Goal: Navigation & Orientation: Find specific page/section

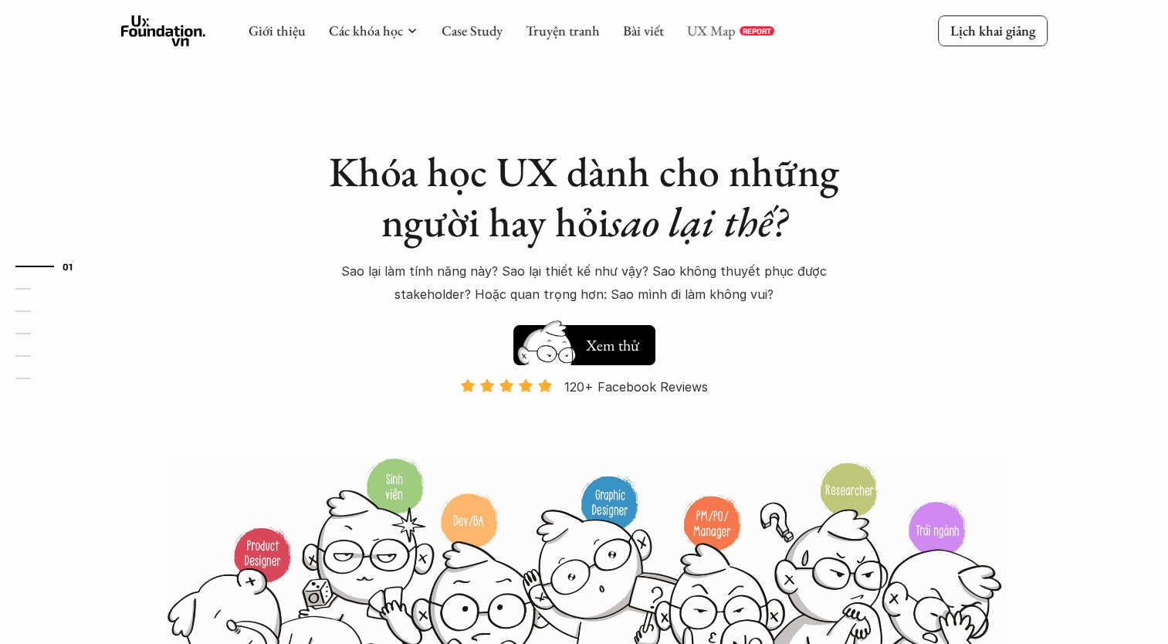
click at [714, 39] on link "UX Map" at bounding box center [711, 31] width 49 height 18
click at [570, 29] on link "Truyện tranh" at bounding box center [563, 31] width 74 height 18
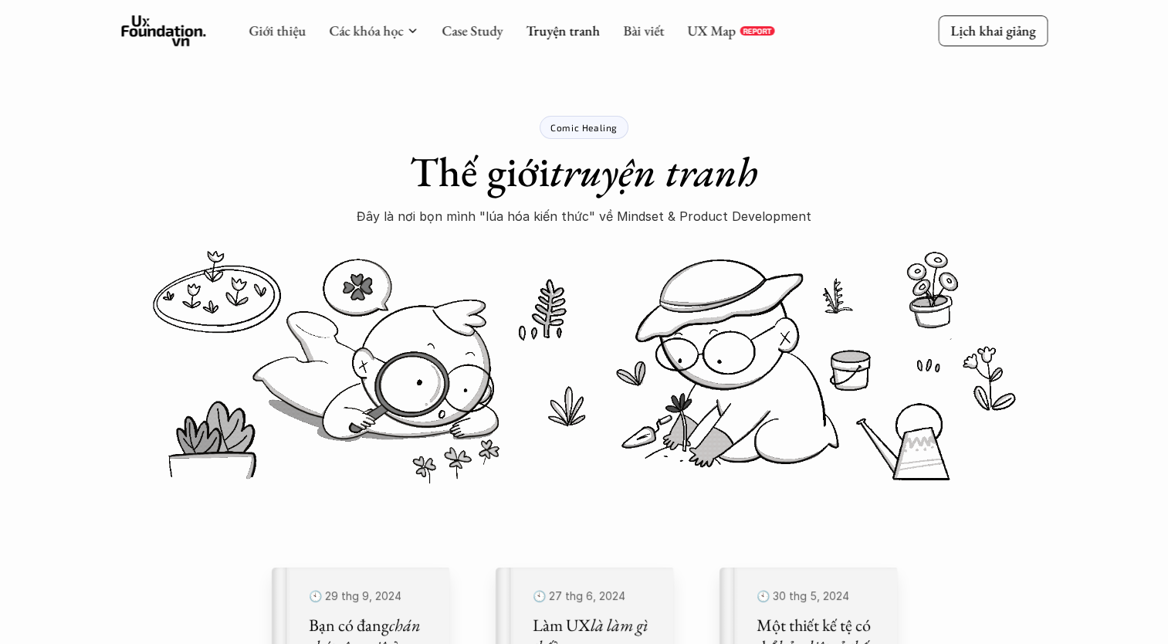
click at [618, 28] on div "Giới thiệu Các khóa học Case Study Truyện tranh Bài viết UX Map REPORT" at bounding box center [512, 30] width 526 height 31
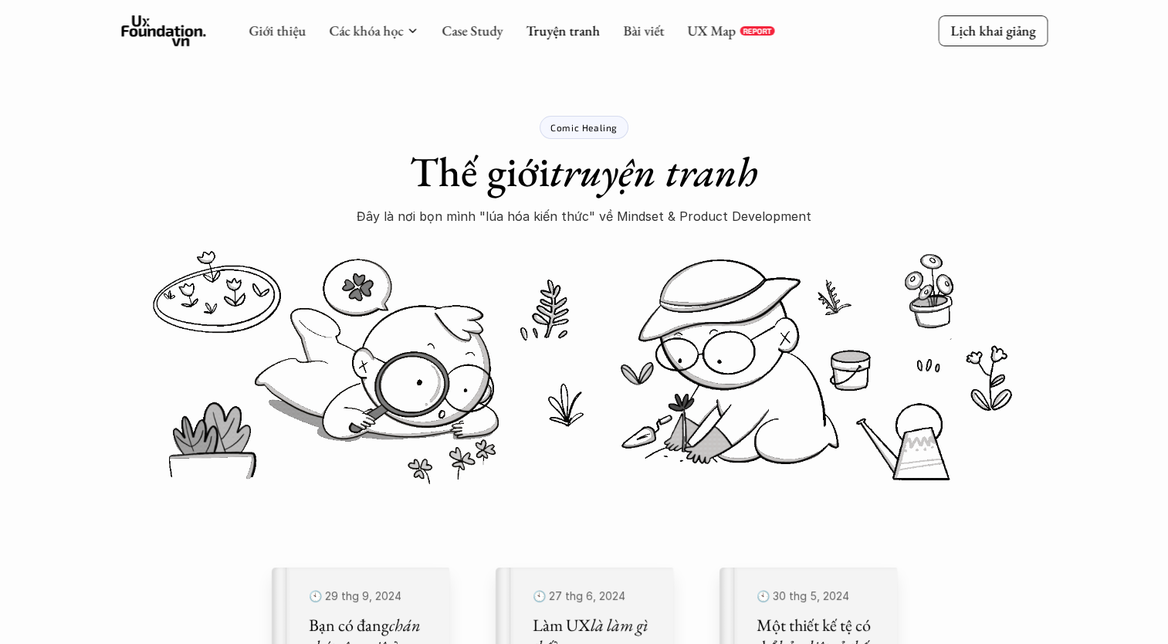
click at [642, 48] on div "Giới thiệu Các khóa học Case Study Truyện tranh Bài viết UX Map REPORT Lịch kha…" at bounding box center [584, 31] width 1168 height 62
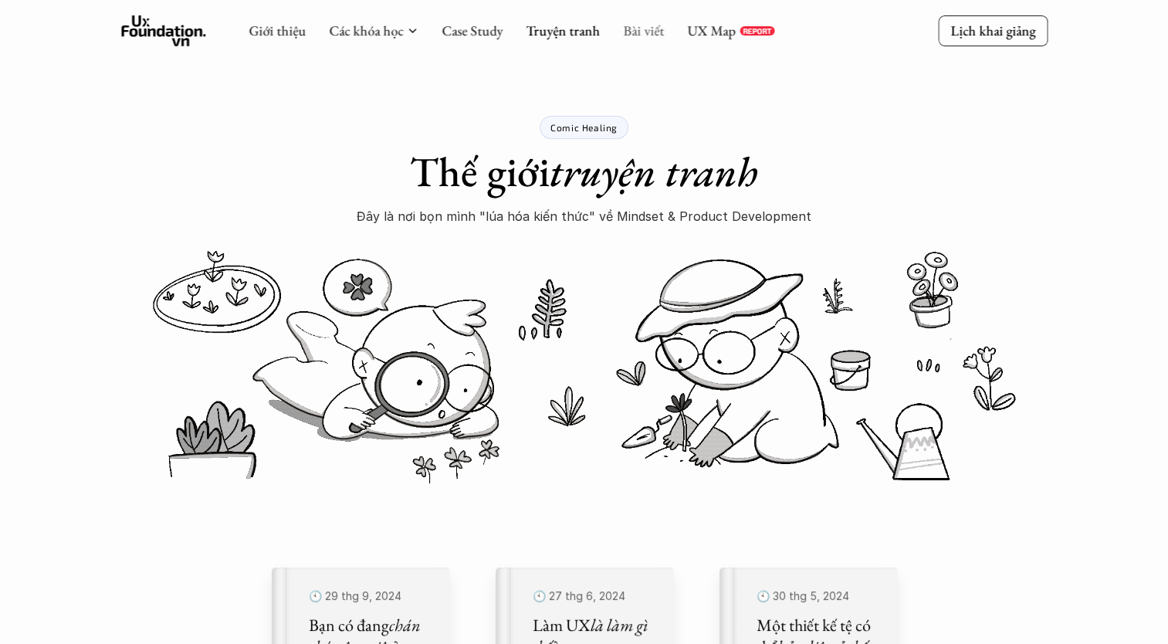
click at [641, 39] on link "Bài viết" at bounding box center [643, 31] width 41 height 18
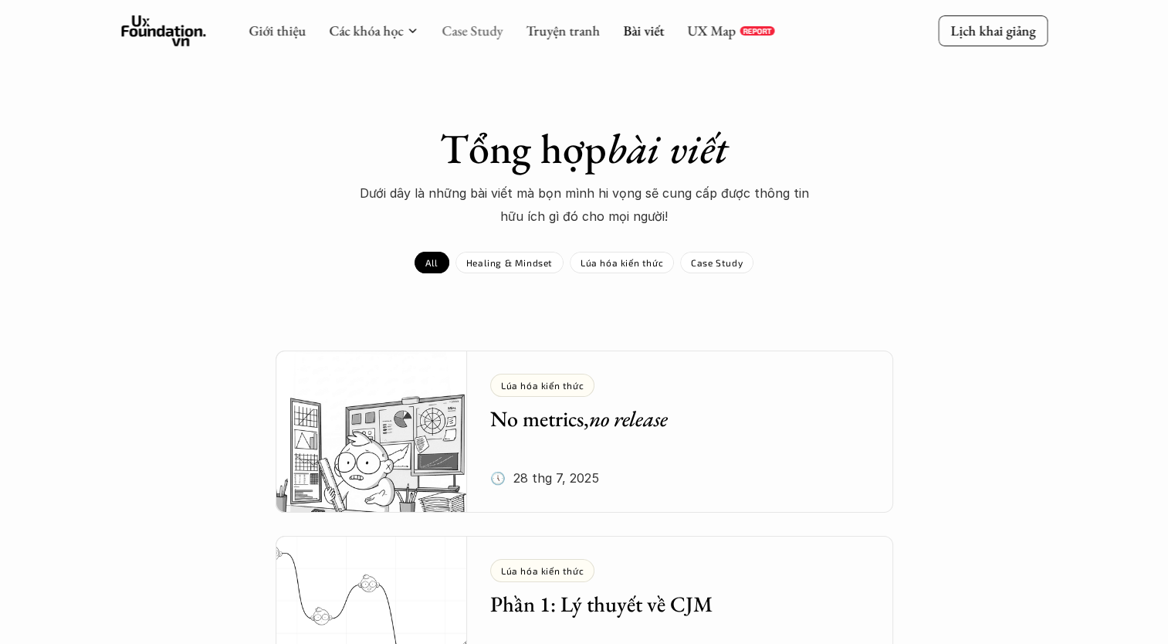
click at [484, 25] on link "Case Study" at bounding box center [471, 31] width 61 height 18
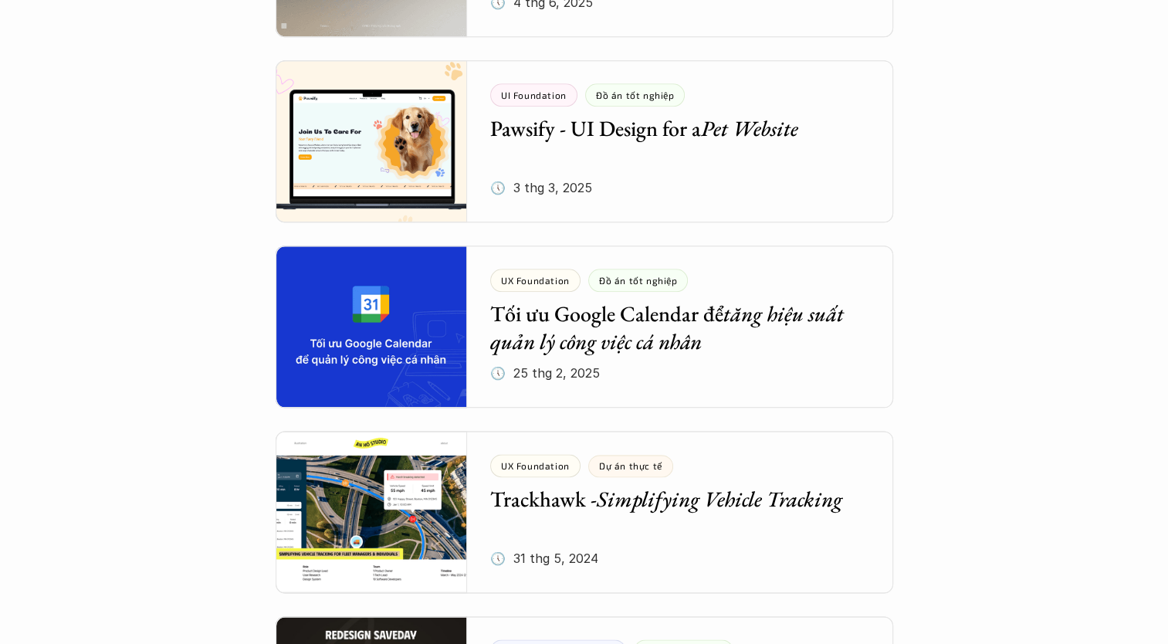
scroll to position [2007, 0]
